Goal: Check status: Check status

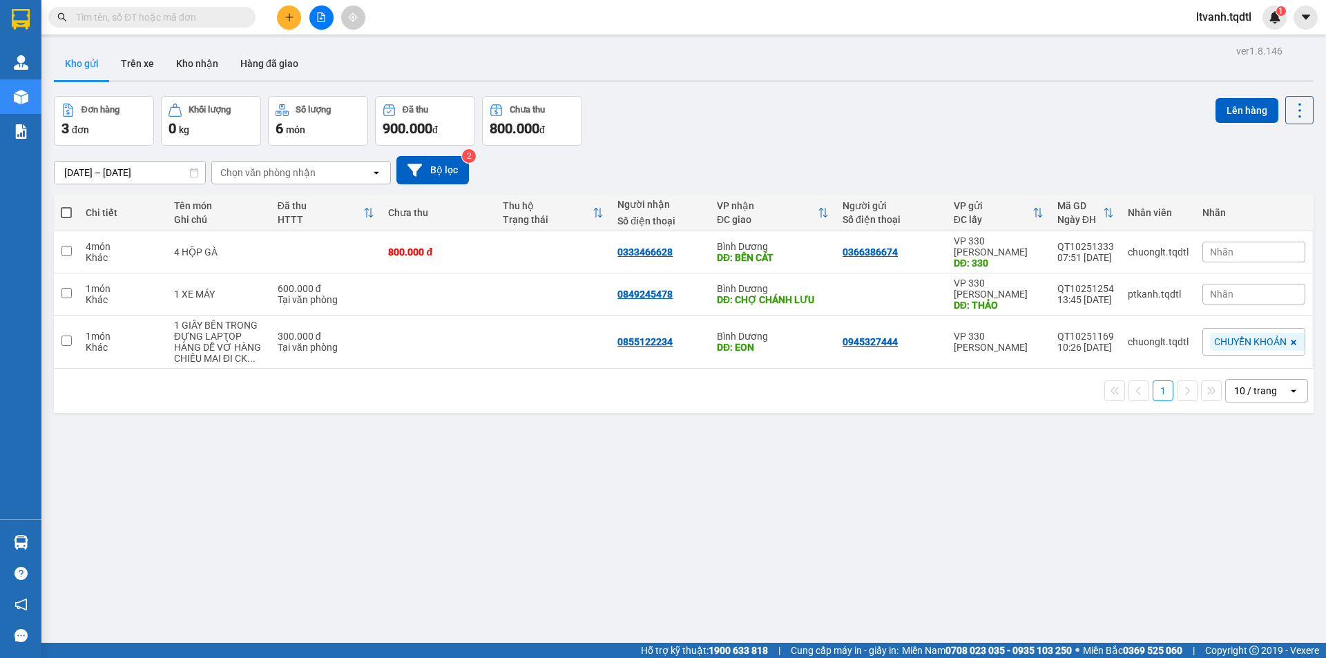
click at [209, 18] on input "text" at bounding box center [157, 17] width 163 height 15
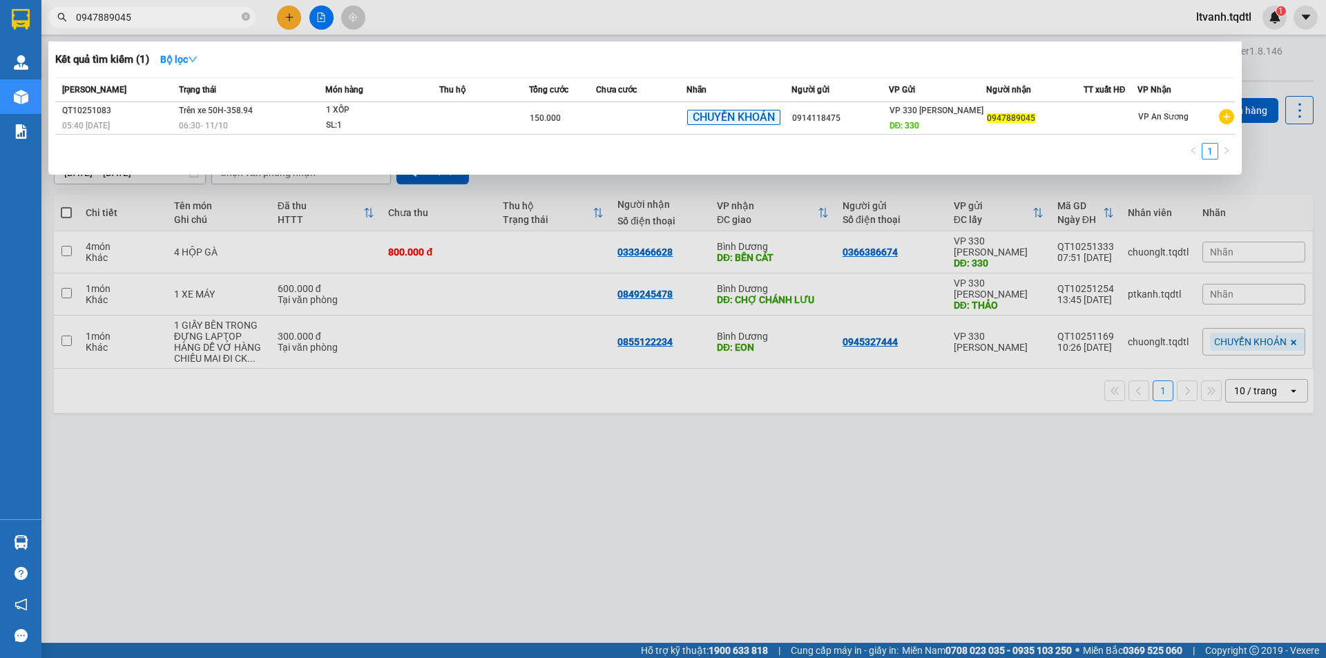
type input "0947889045"
click at [157, 14] on input "0947889045" at bounding box center [157, 17] width 163 height 15
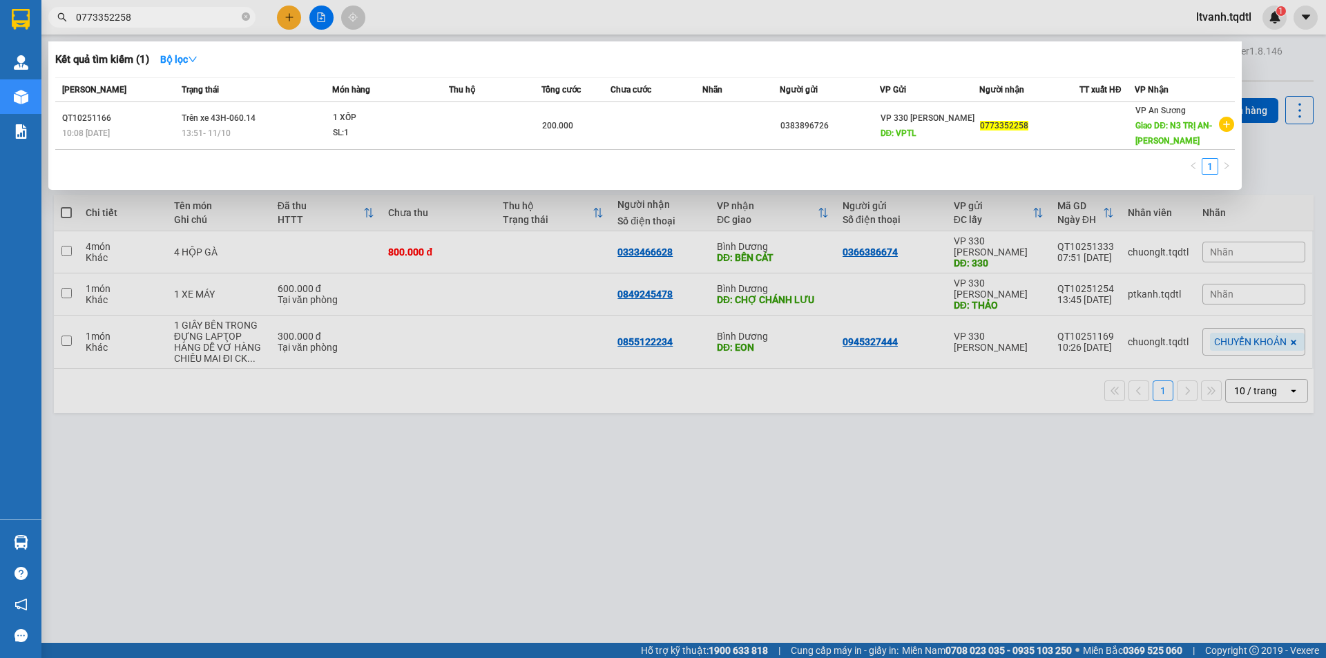
type input "0773352258"
